Goal: Find specific page/section: Find specific page/section

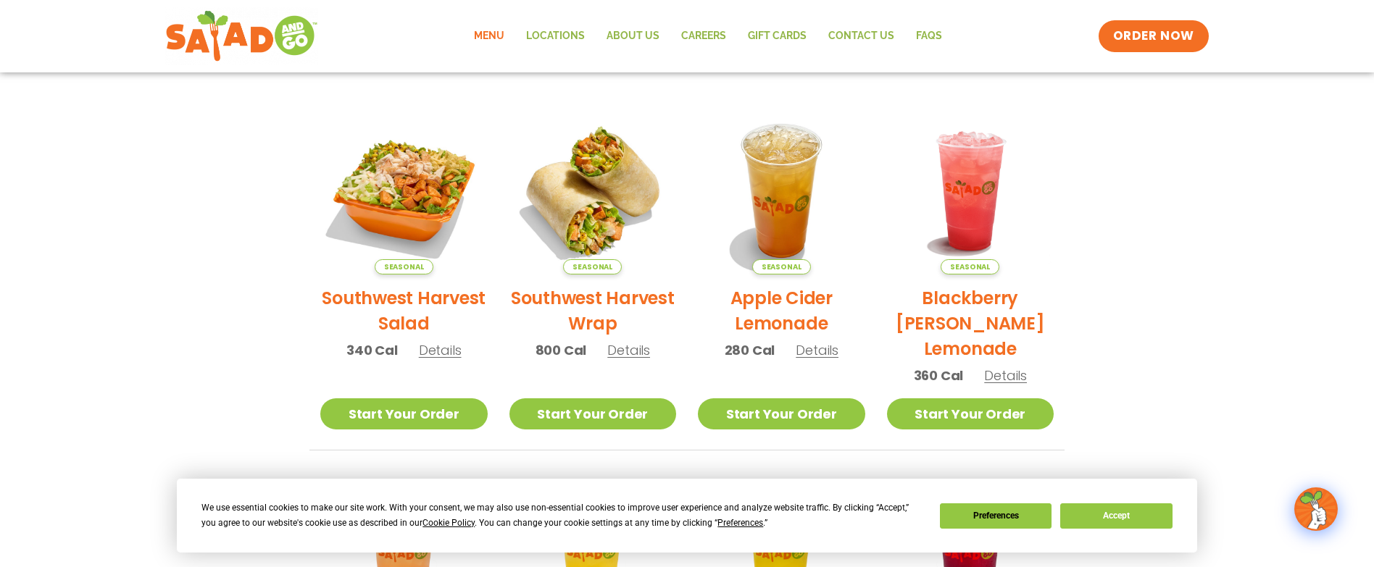
scroll to position [121, 0]
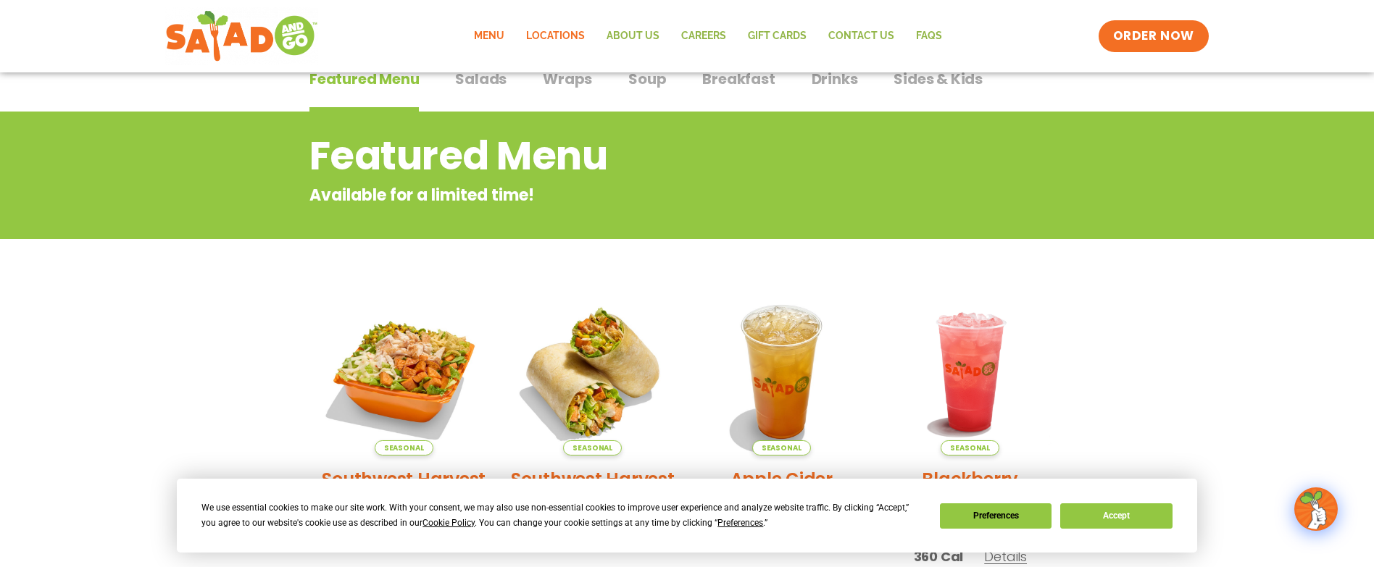
click at [559, 39] on link "Locations" at bounding box center [555, 36] width 80 height 33
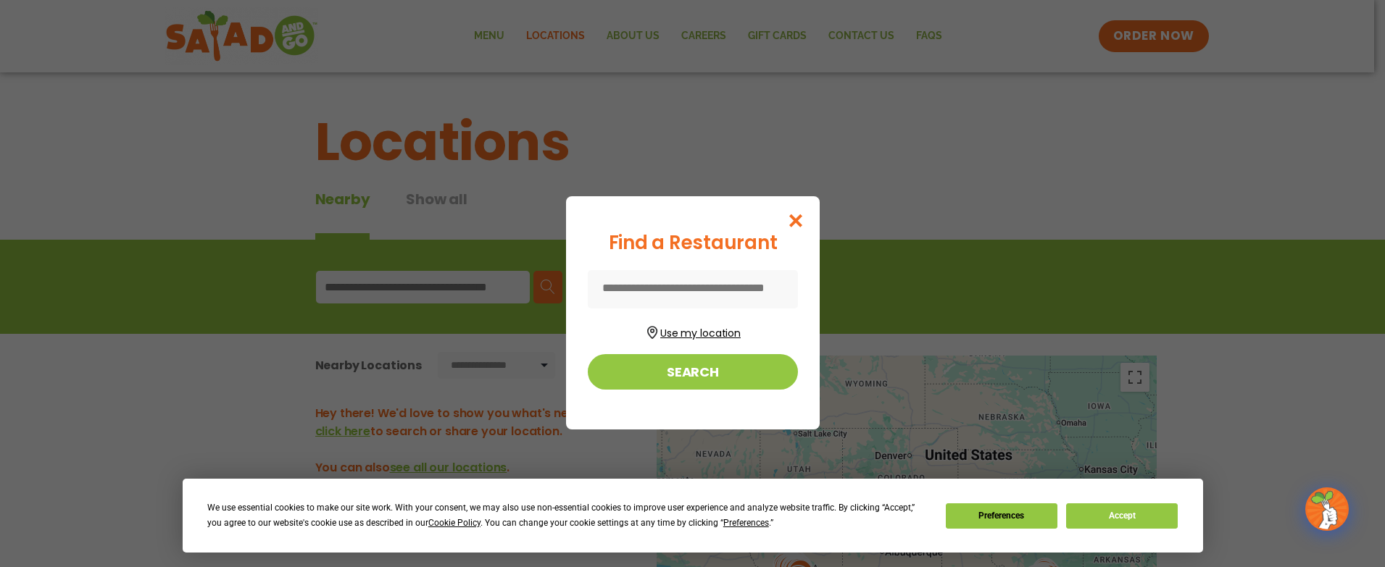
click at [683, 339] on button "Use my location" at bounding box center [693, 332] width 210 height 20
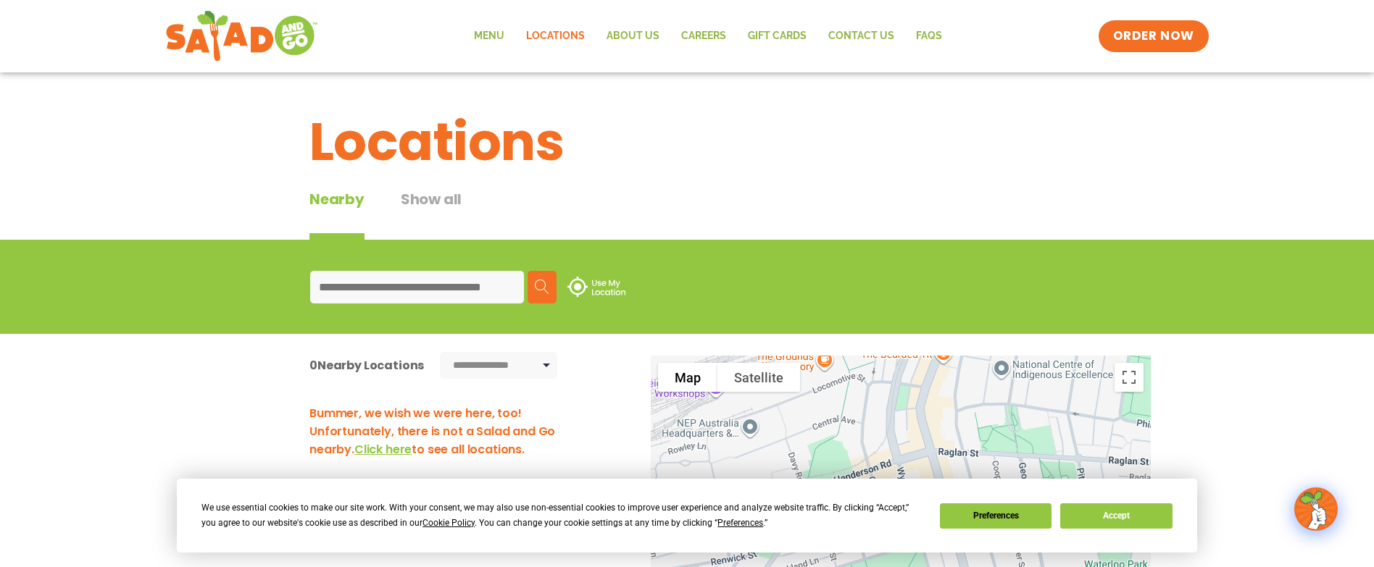
click at [580, 284] on img at bounding box center [596, 287] width 58 height 20
click at [1123, 518] on button "Accept" at bounding box center [1116, 516] width 112 height 25
